Goal: Information Seeking & Learning: Learn about a topic

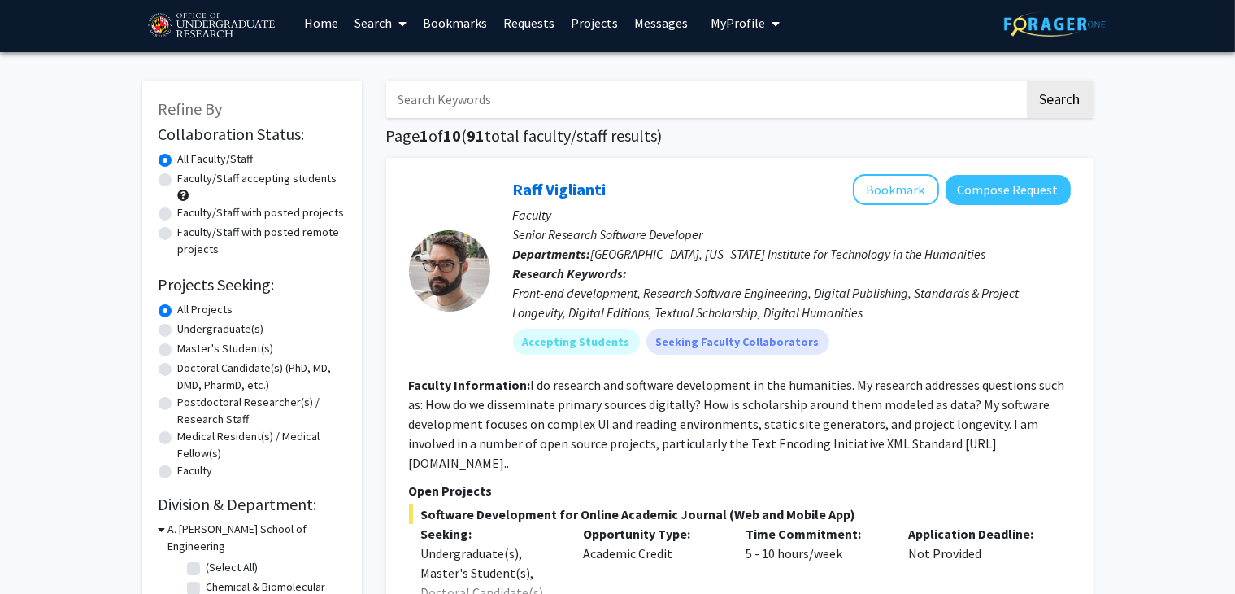
scroll to position [16, 0]
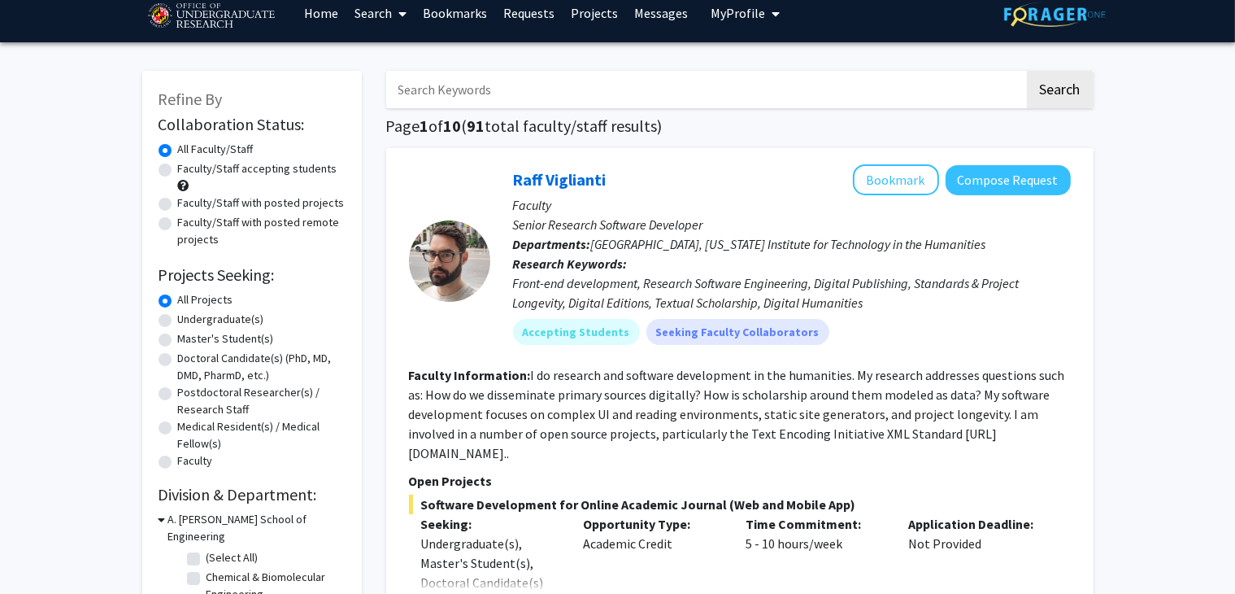
click at [178, 319] on label "Undergraduate(s)" at bounding box center [221, 319] width 86 height 17
click at [178, 319] on input "Undergraduate(s)" at bounding box center [183, 316] width 11 height 11
radio input "true"
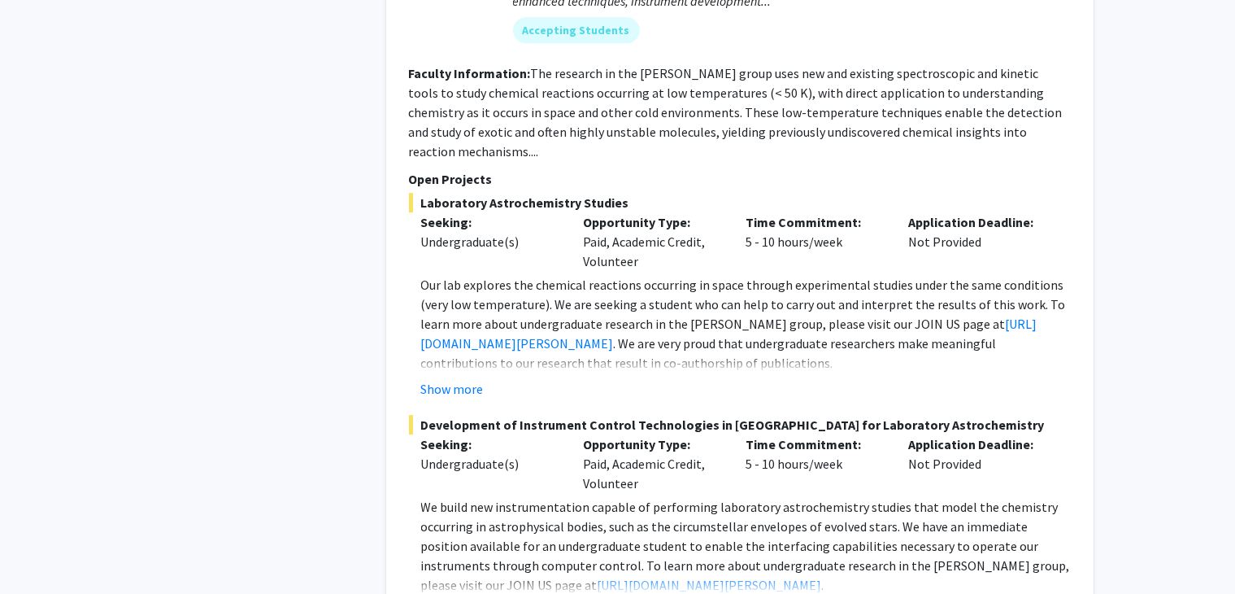
scroll to position [4866, 0]
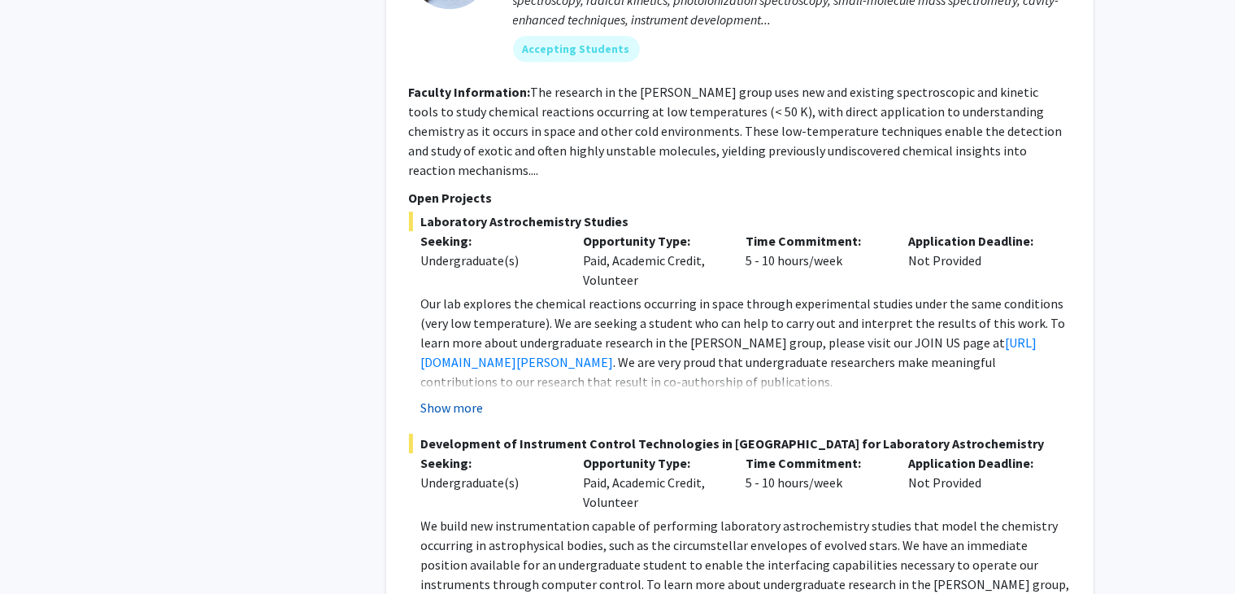
click at [459, 398] on button "Show more" at bounding box center [452, 408] width 63 height 20
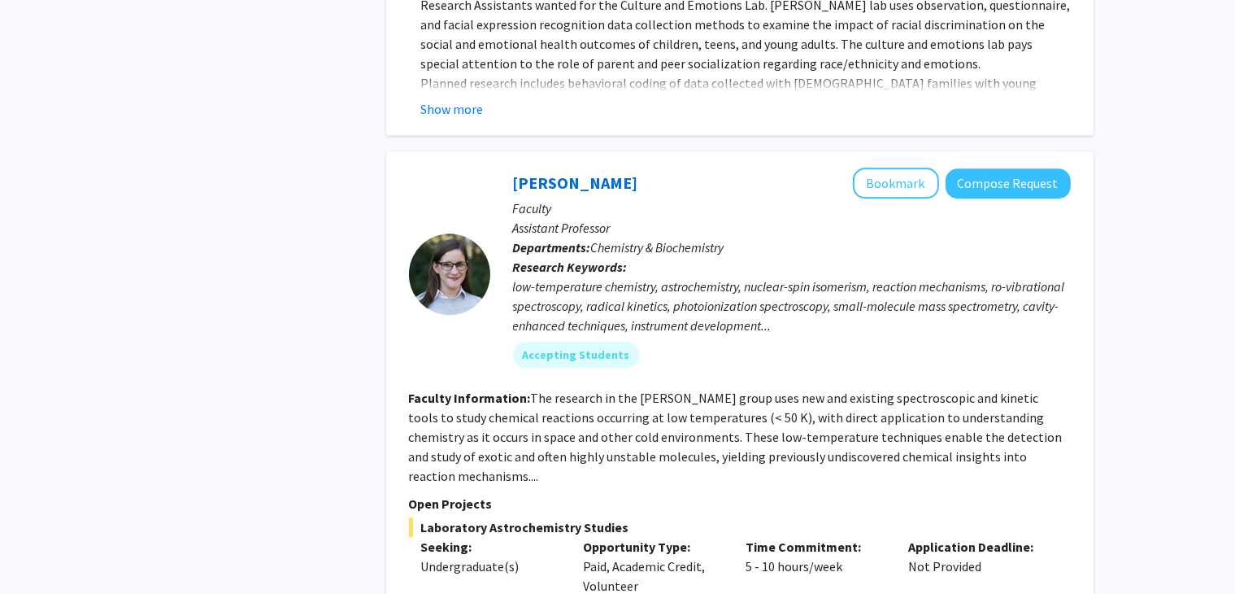
scroll to position [4570, 0]
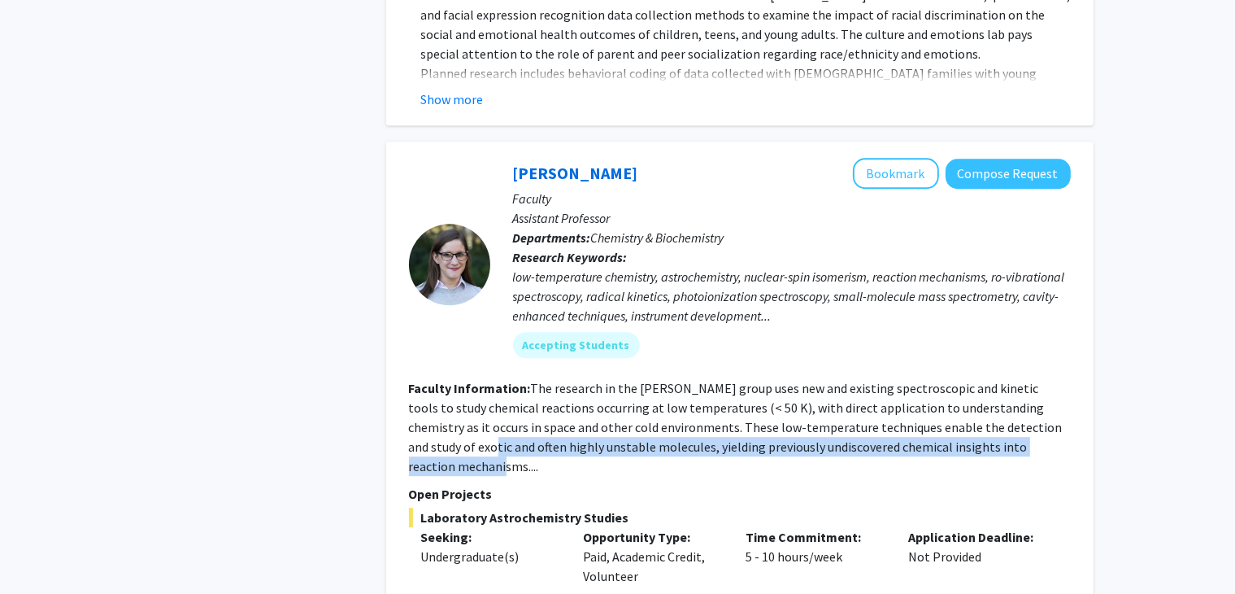
drag, startPoint x: 1226, startPoint y: 342, endPoint x: 1235, endPoint y: 370, distance: 29.1
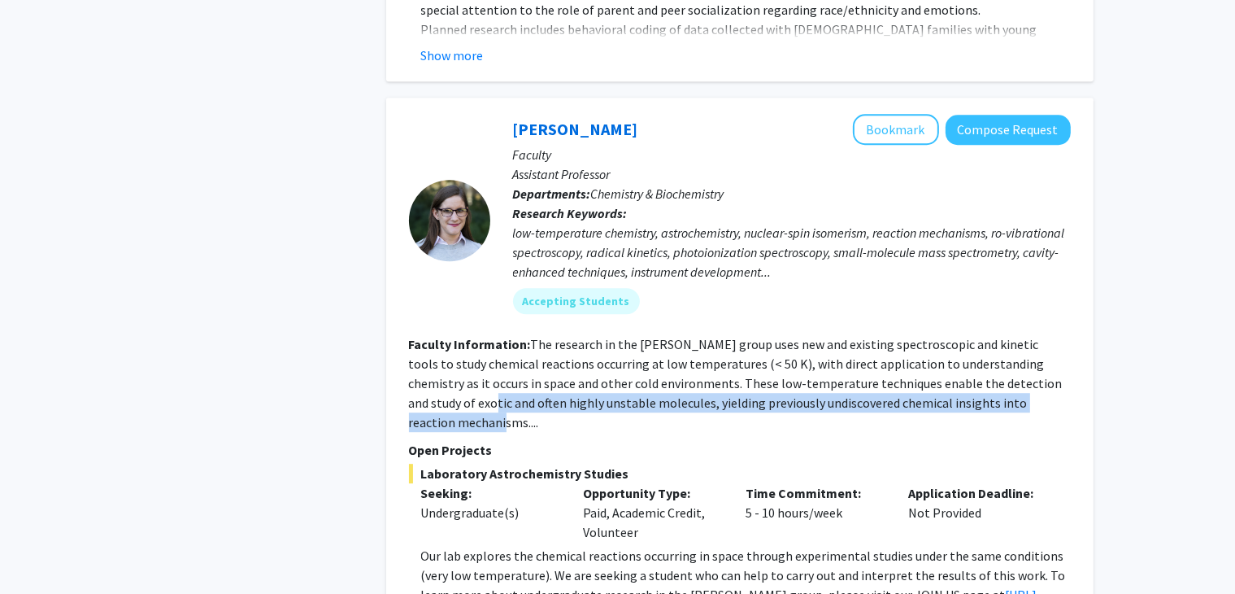
scroll to position [4594, 0]
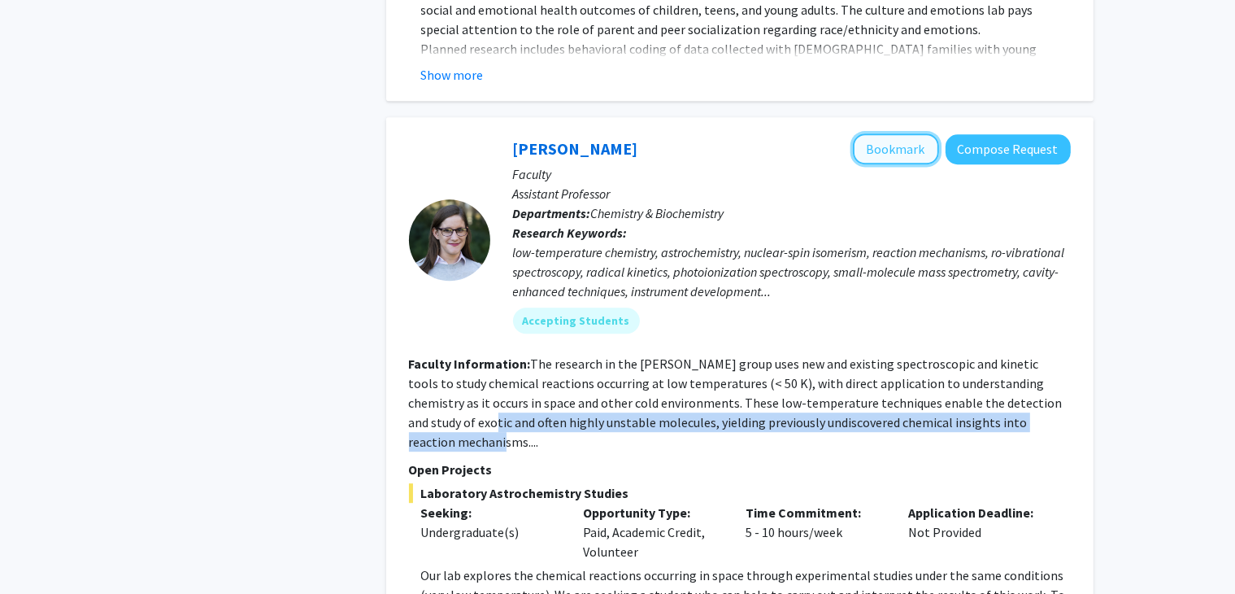
click at [917, 133] on button "Bookmark" at bounding box center [896, 148] width 86 height 31
